Goal: Information Seeking & Learning: Learn about a topic

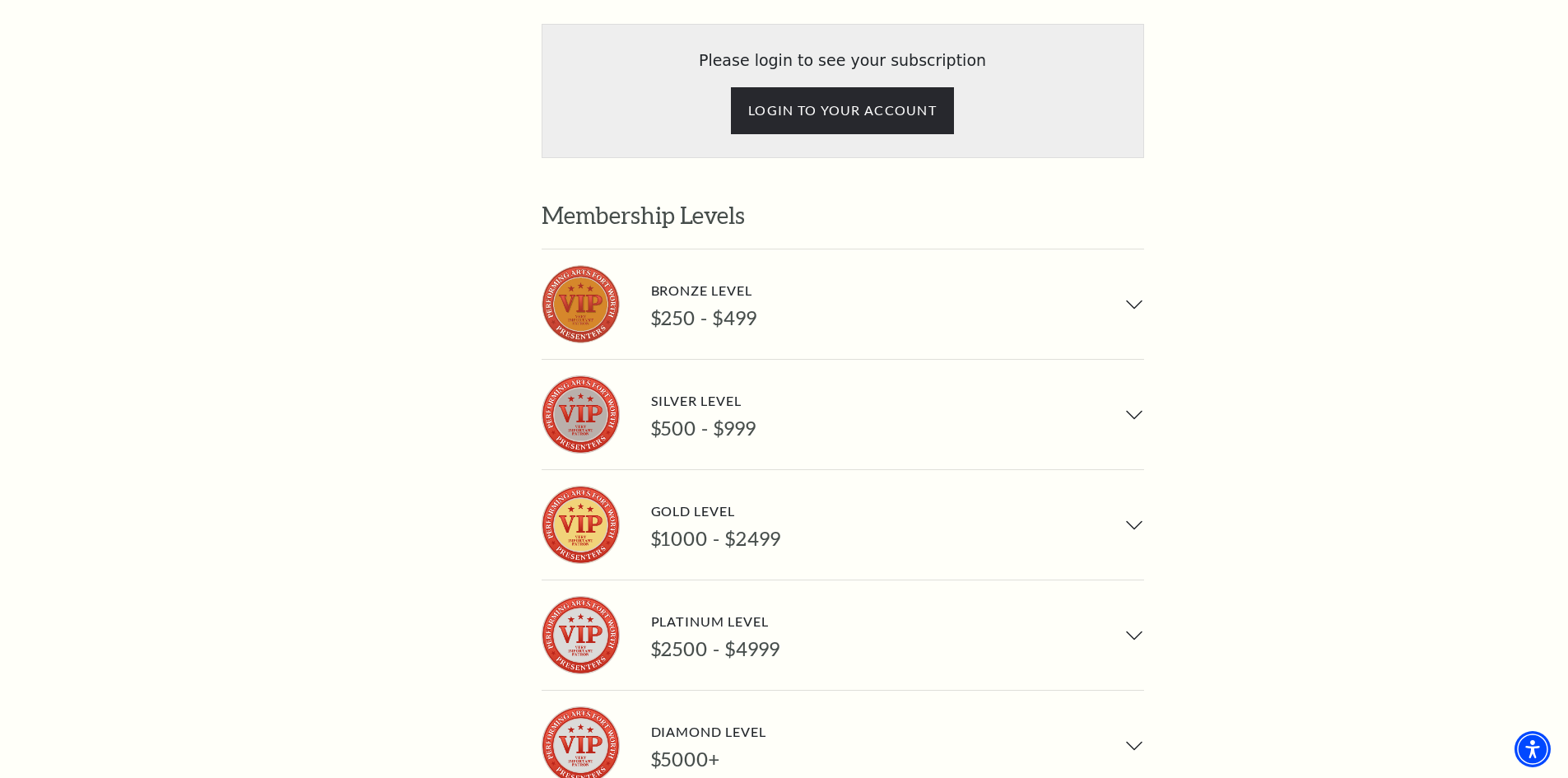
scroll to position [1235, 0]
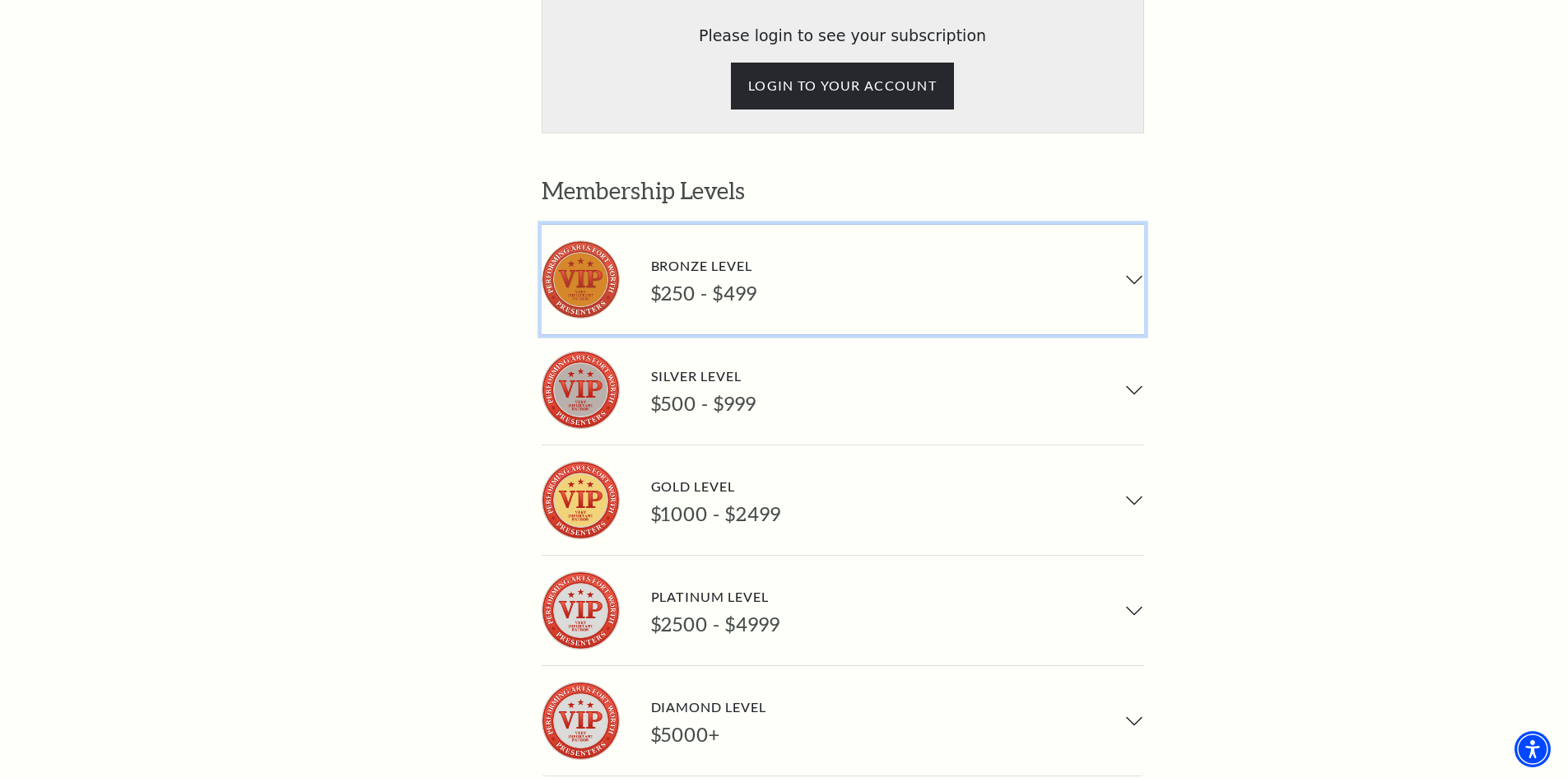
click at [1127, 225] on button "Bronze Level $250 - $499" at bounding box center [843, 279] width 603 height 110
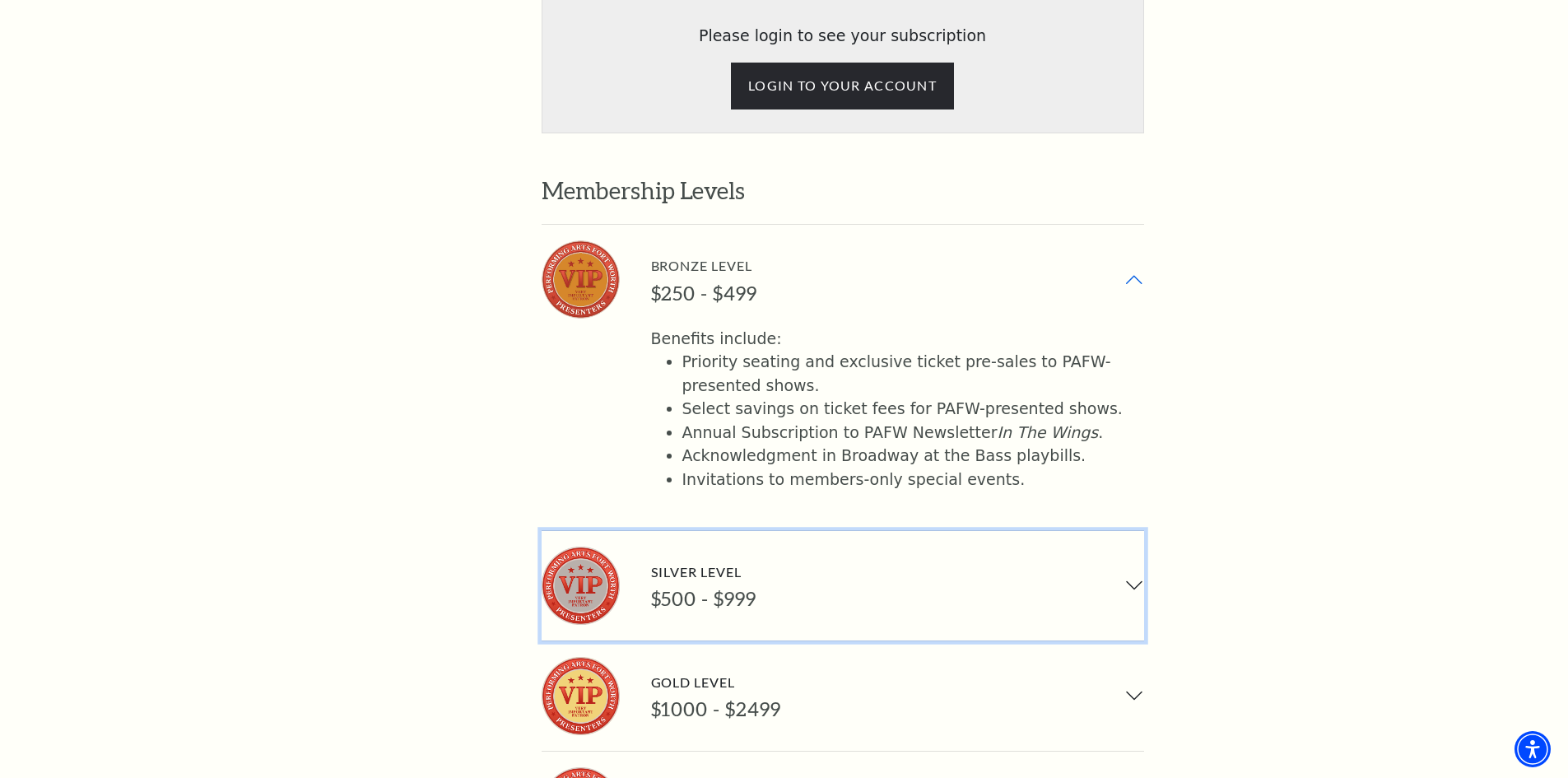
click at [1132, 531] on button "Silver Level $500 - $999" at bounding box center [843, 586] width 603 height 110
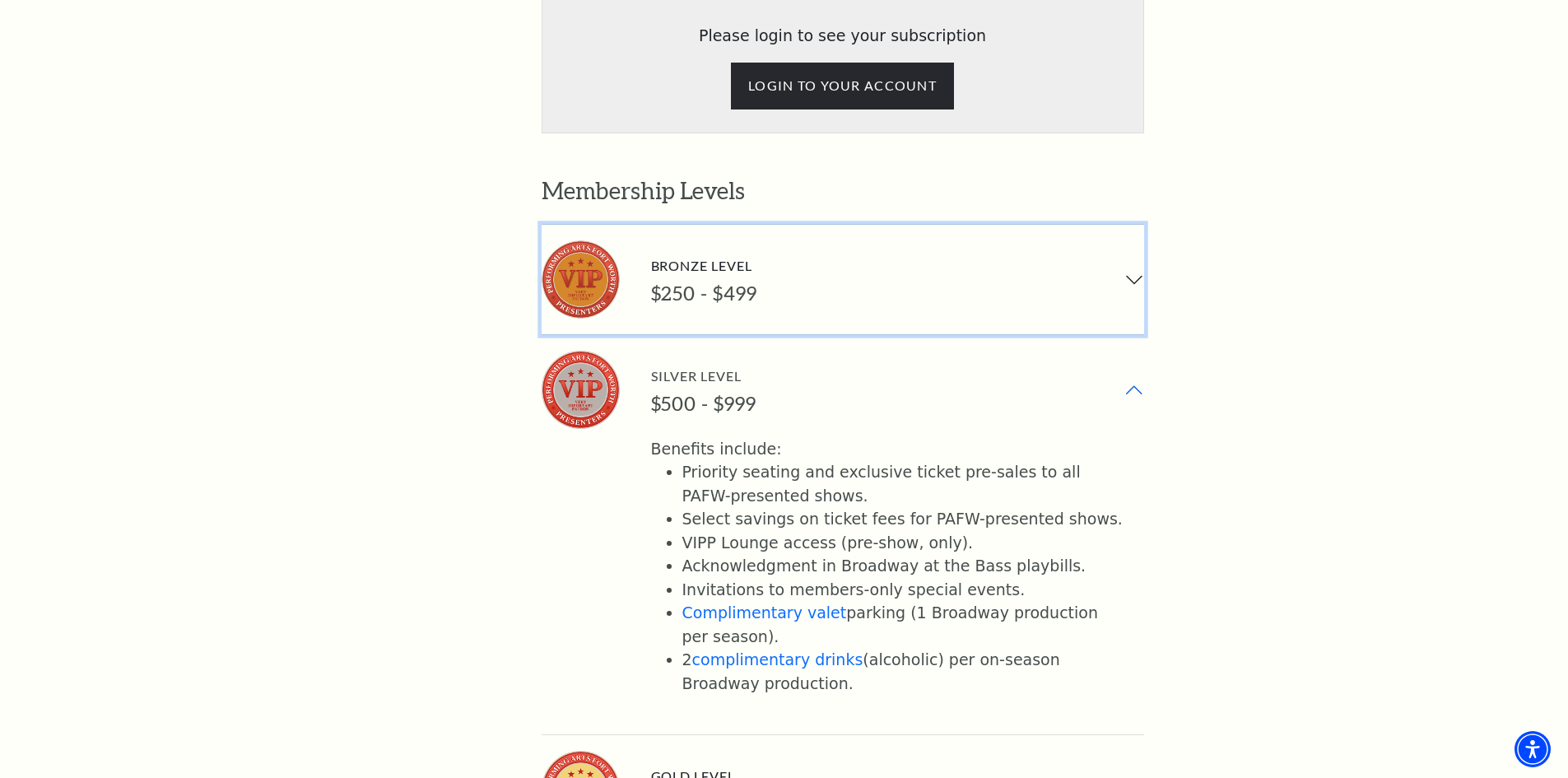
click at [1133, 225] on button "Bronze Level $250 - $499" at bounding box center [843, 279] width 603 height 110
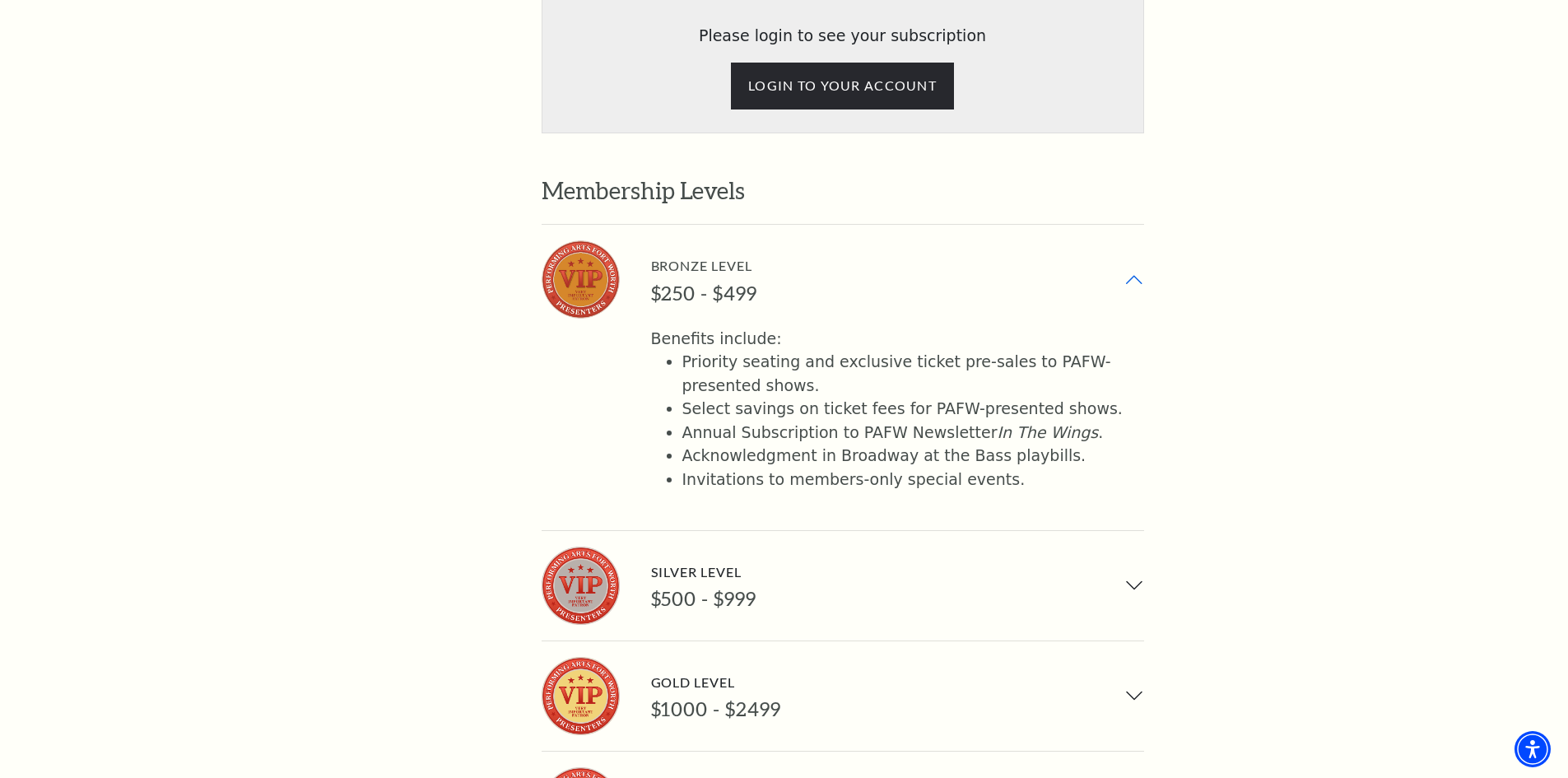
click at [1134, 225] on button "Bronze Level $250 - $499" at bounding box center [843, 279] width 603 height 110
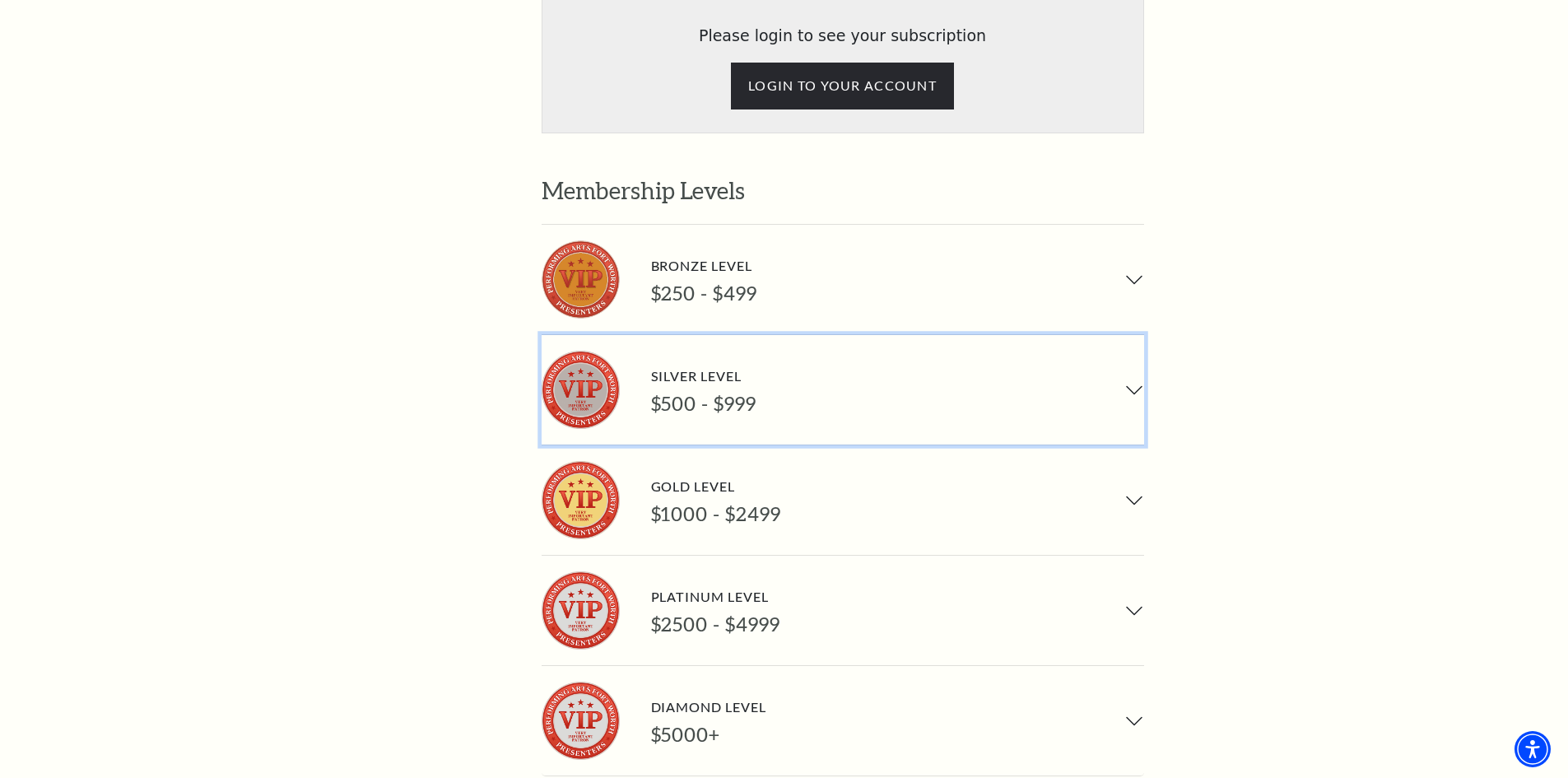
click at [1133, 335] on button "Silver Level $500 - $999" at bounding box center [843, 390] width 603 height 110
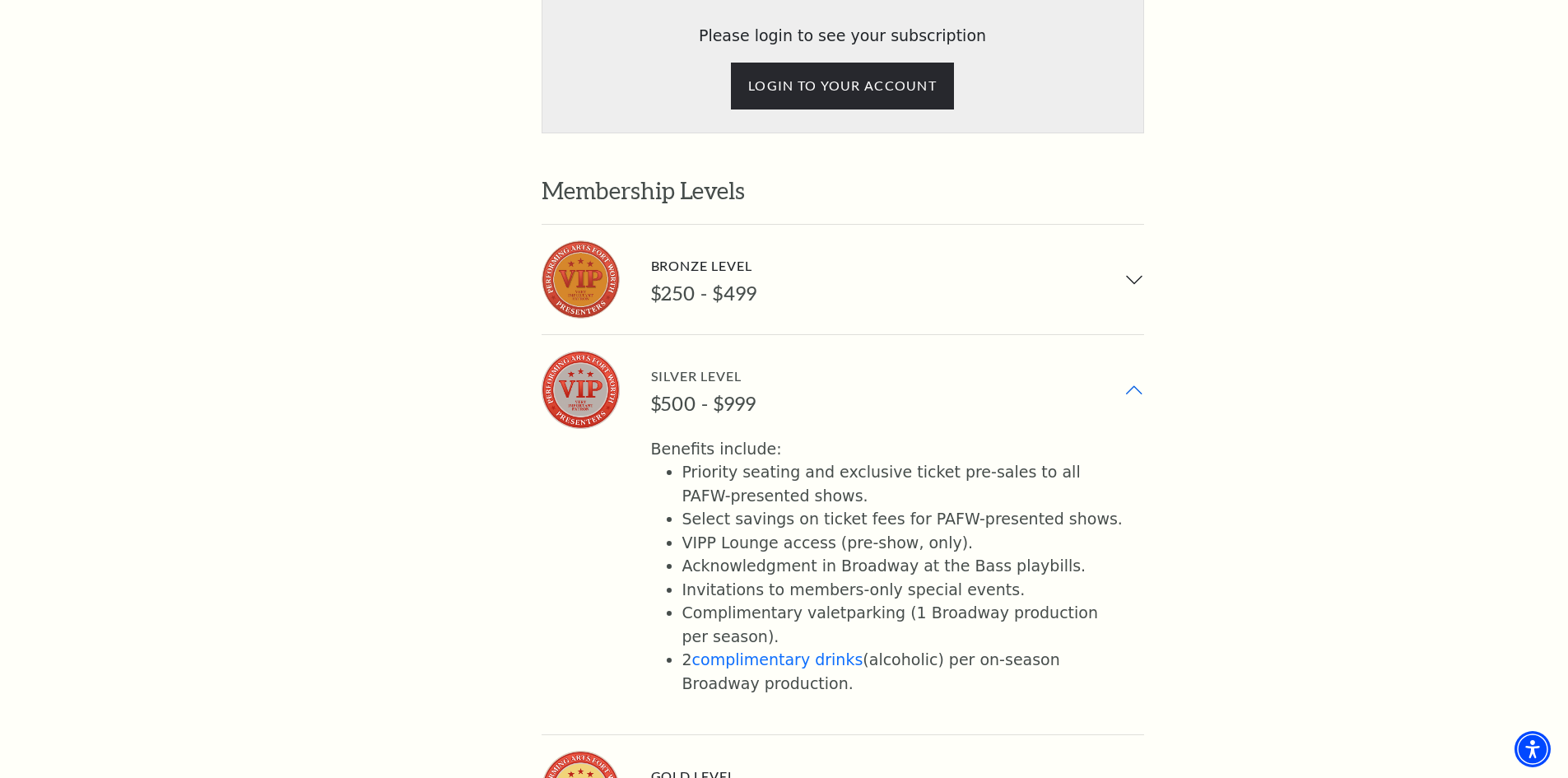
click at [777, 604] on link "Complimentary valet" at bounding box center [764, 613] width 164 height 18
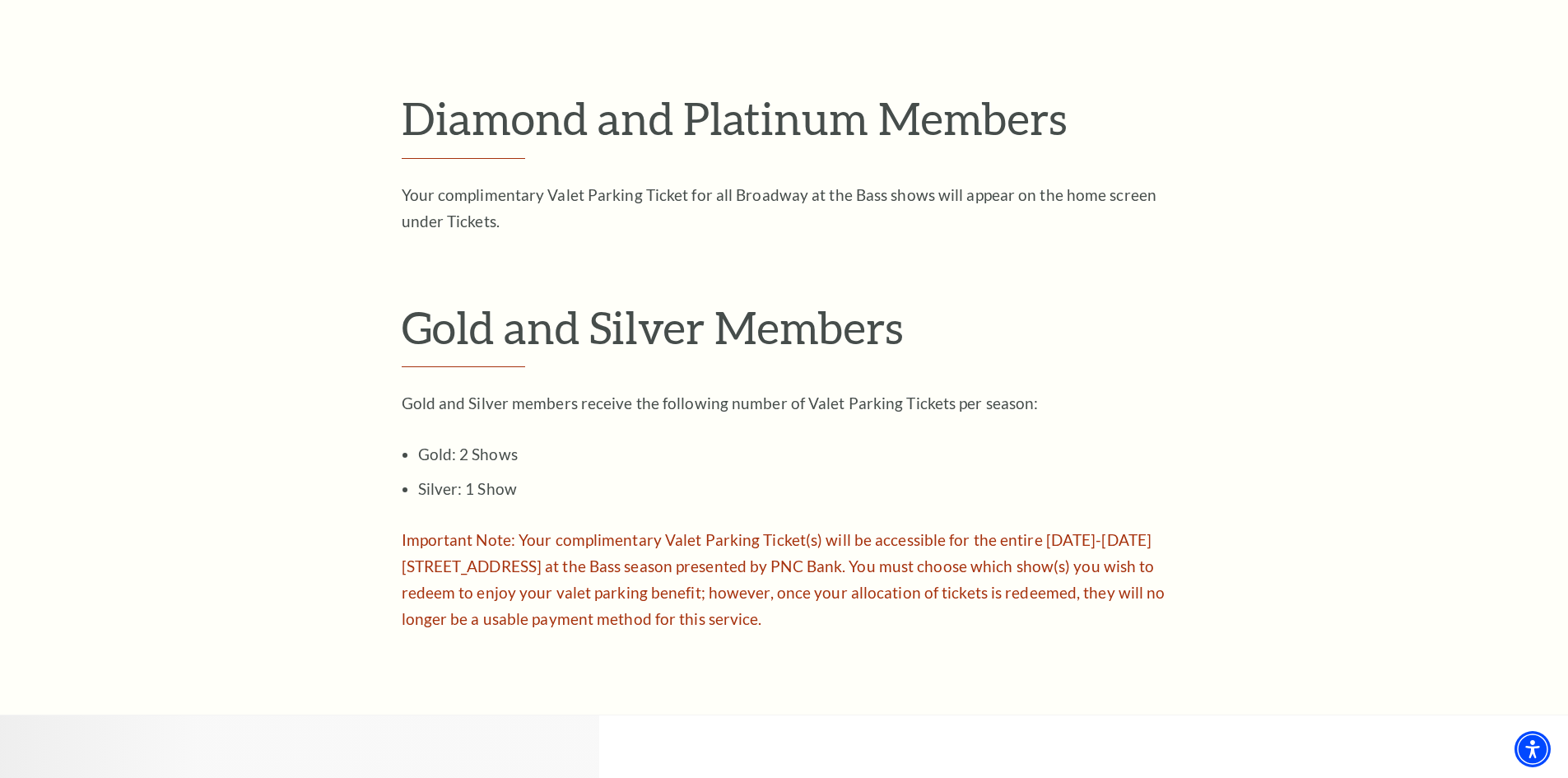
scroll to position [988, 0]
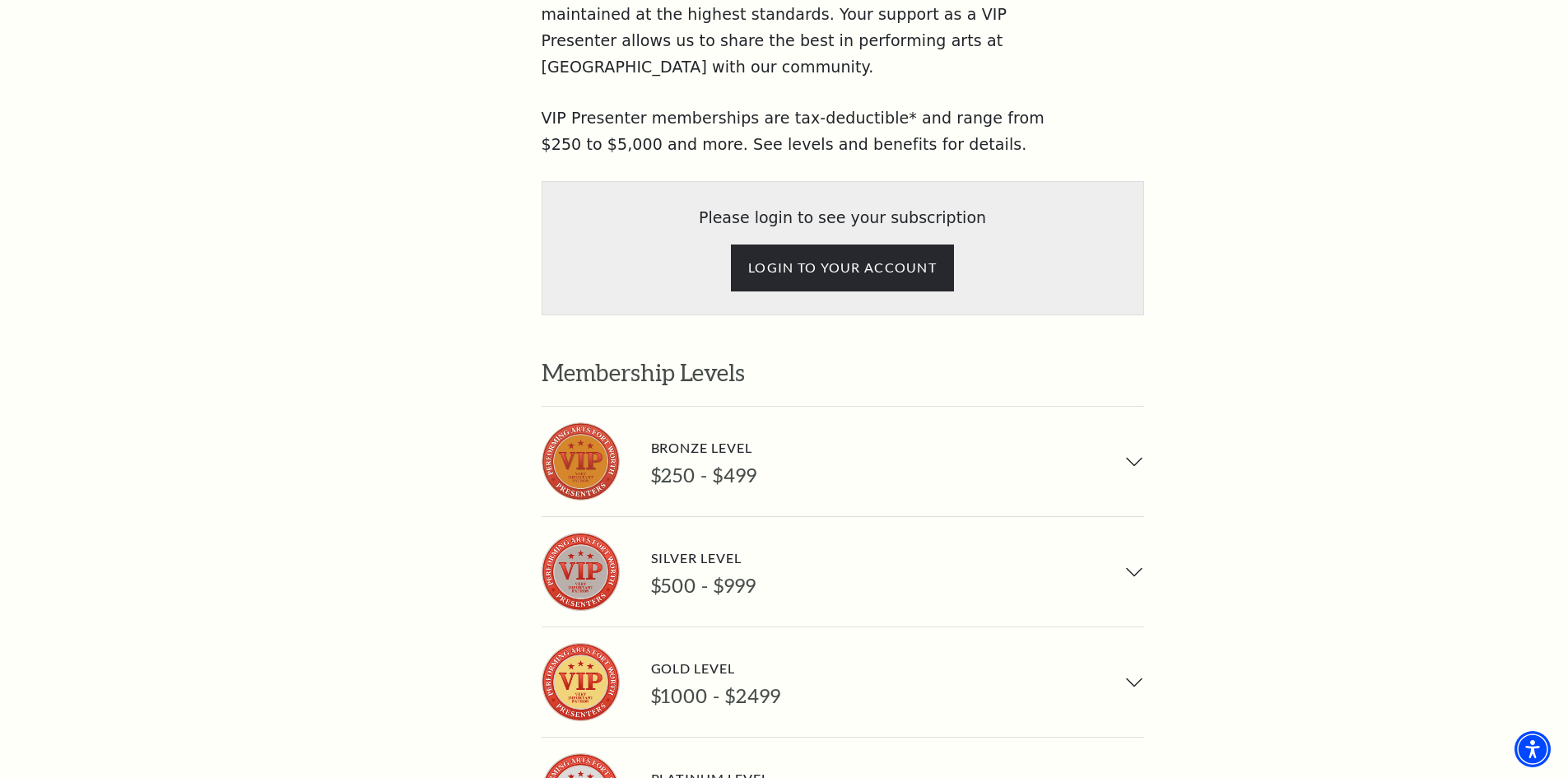
scroll to position [1070, 0]
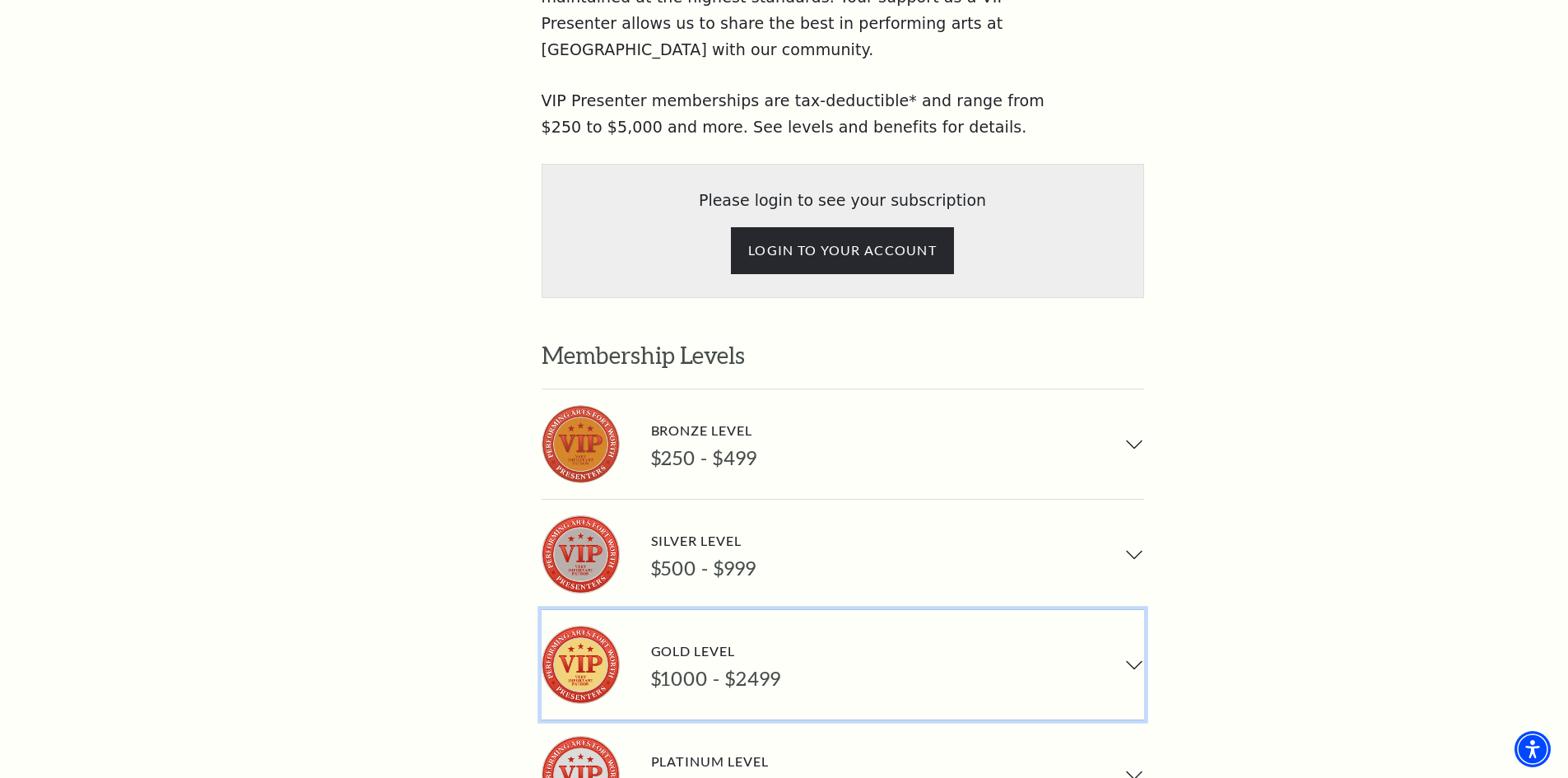
click at [653, 667] on div "$1000 - $2499" at bounding box center [715, 678] width 130 height 24
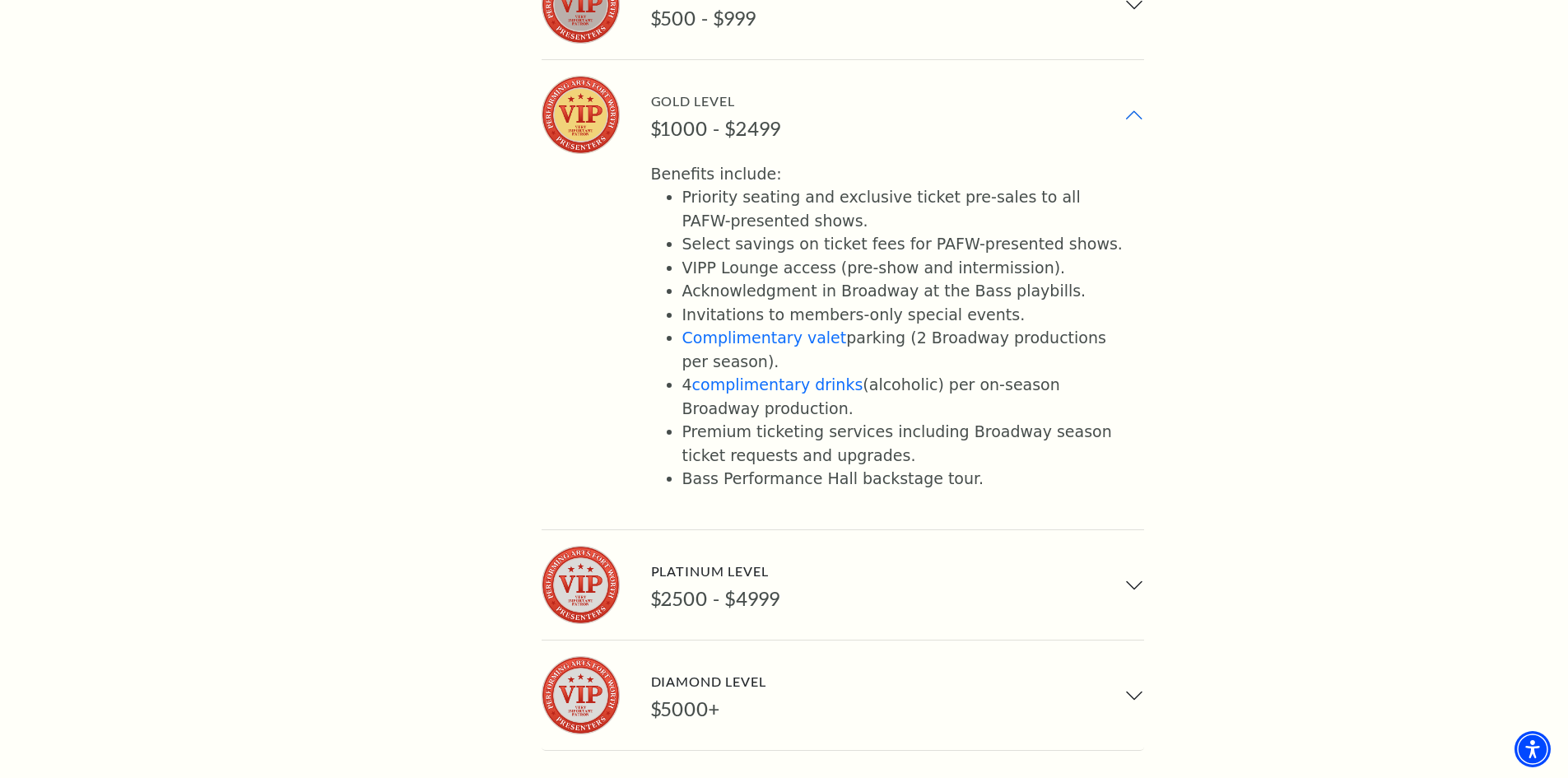
scroll to position [1646, 0]
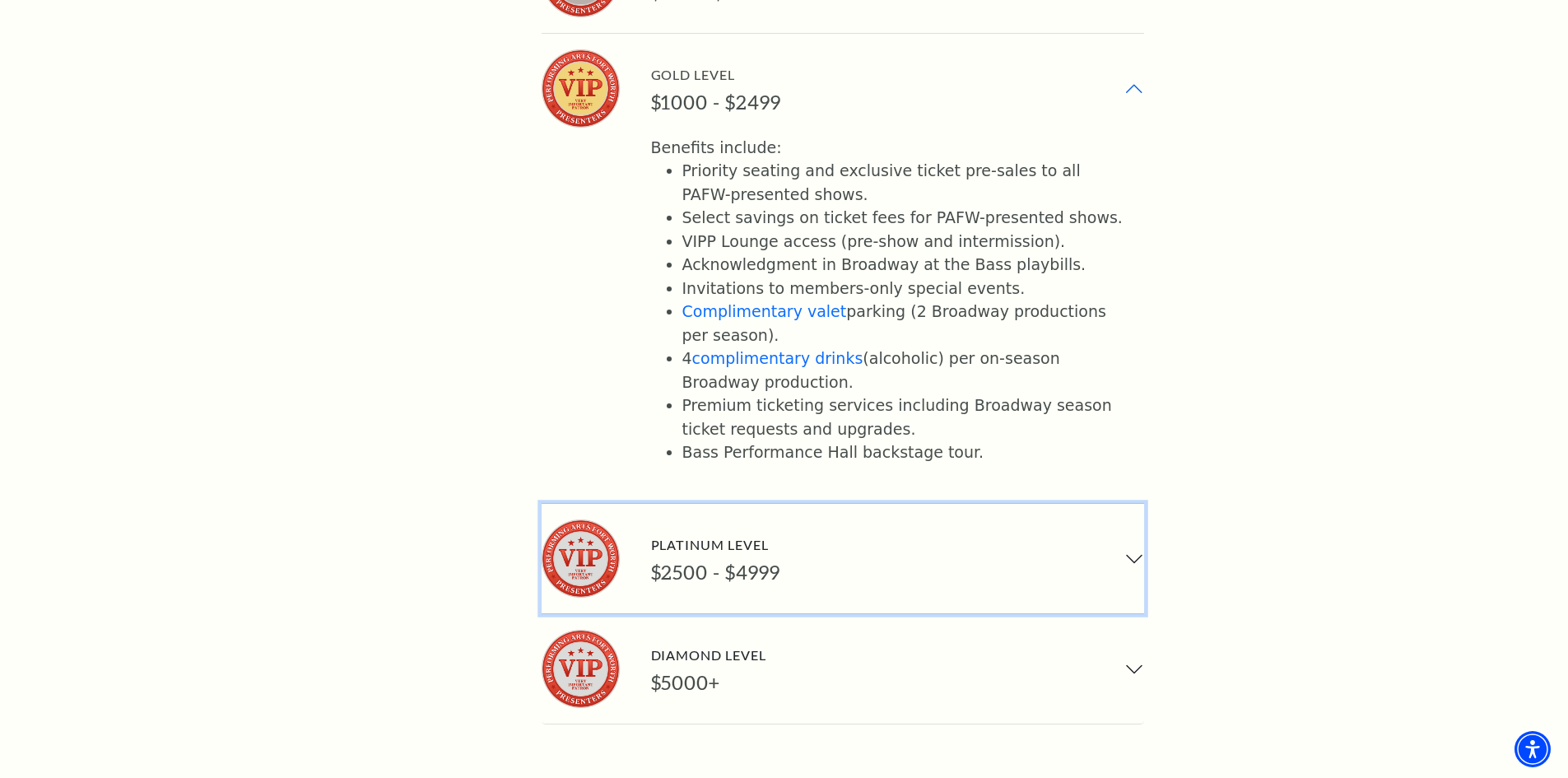
click at [836, 504] on button "Platinum Level $2500 - $4999" at bounding box center [843, 558] width 603 height 110
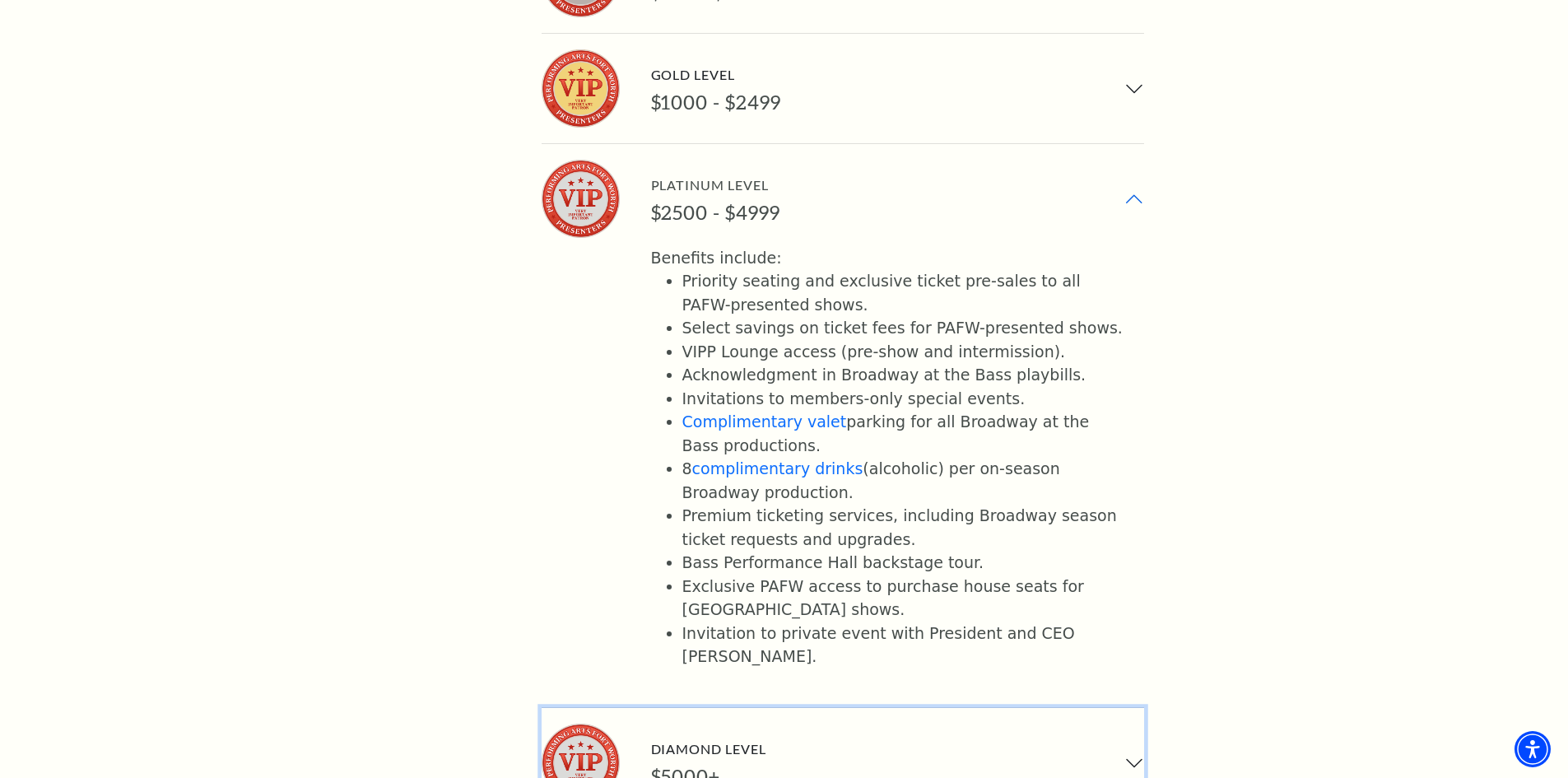
click at [879, 708] on button "Diamond Level $5000+" at bounding box center [843, 762] width 603 height 110
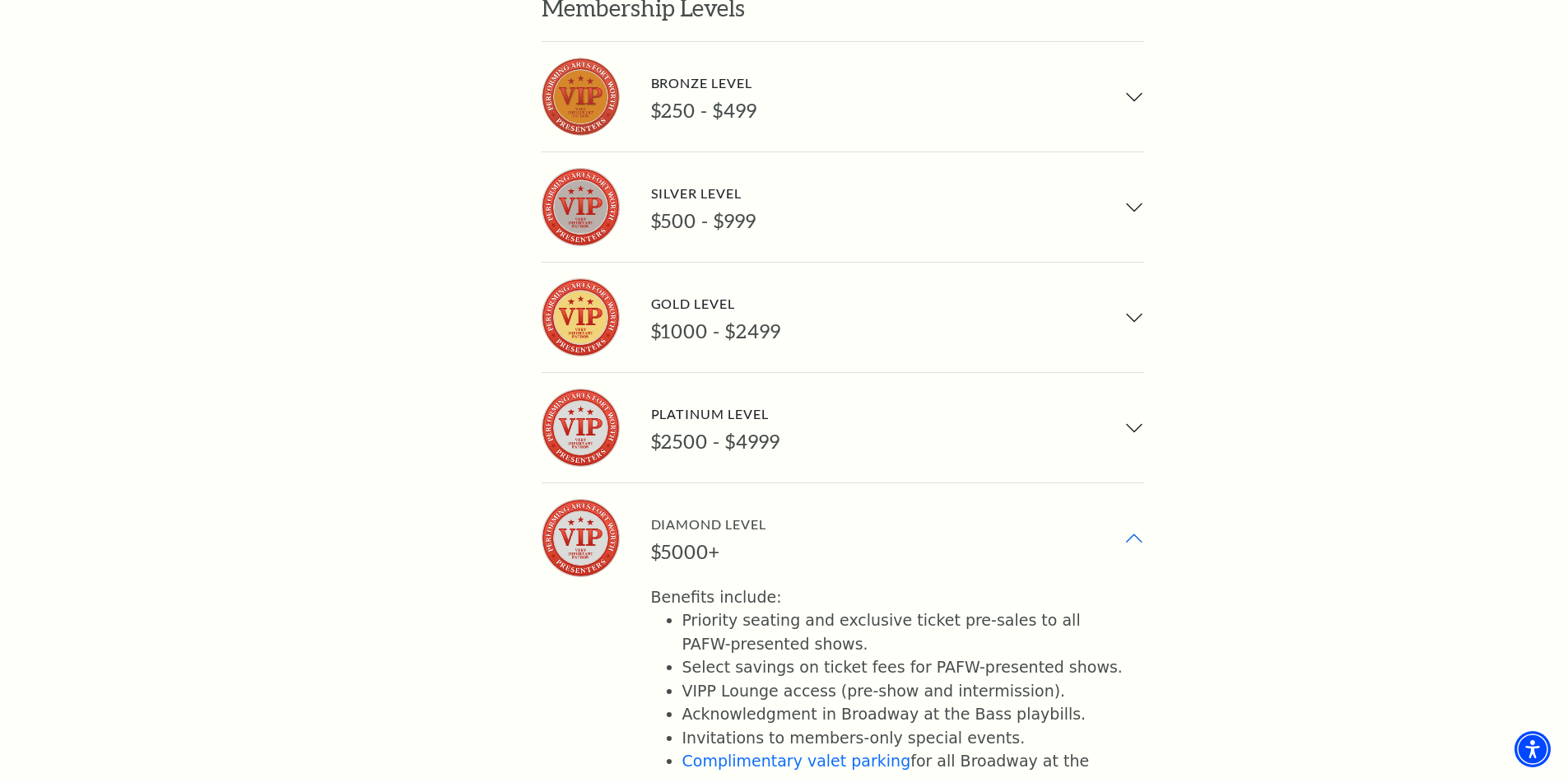
scroll to position [1399, 0]
